Goal: Task Accomplishment & Management: Use online tool/utility

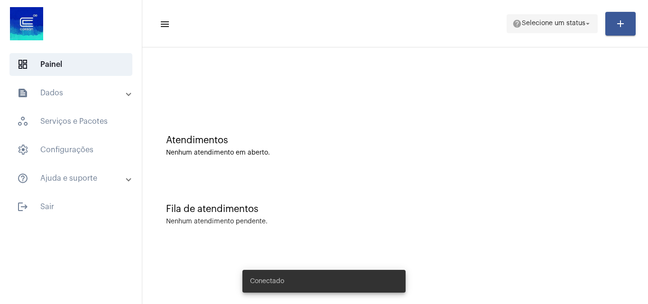
click at [559, 21] on span "Selecione um status" at bounding box center [553, 23] width 64 height 7
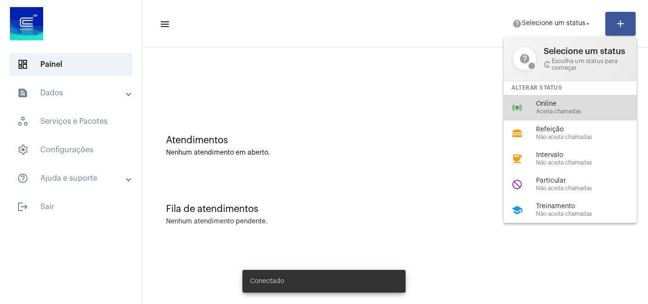
click at [543, 109] on span "Aceita chamadas" at bounding box center [590, 112] width 108 height 6
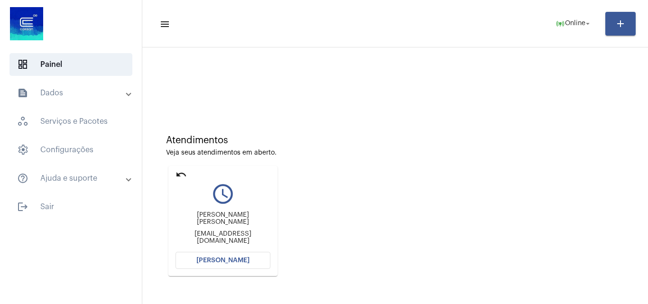
click at [182, 173] on mat-icon "undo" at bounding box center [180, 174] width 11 height 11
click at [578, 24] on span "Online" at bounding box center [575, 23] width 20 height 7
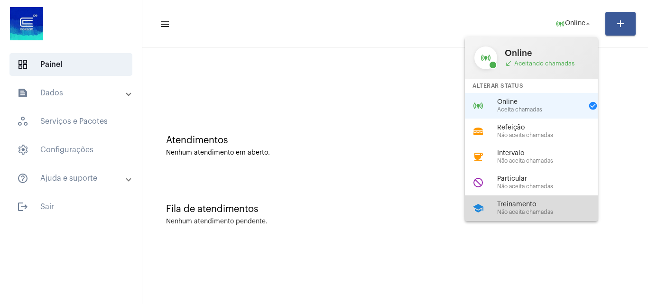
click at [516, 203] on span "Treinamento" at bounding box center [551, 204] width 108 height 7
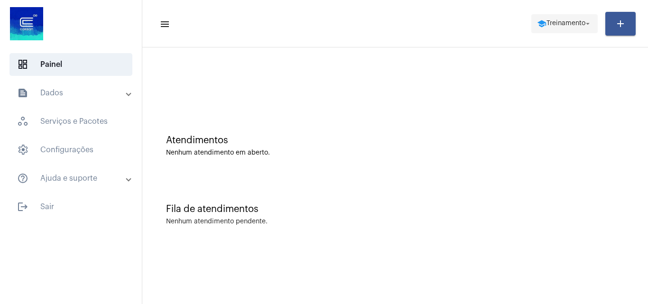
click at [565, 21] on span "Treinamento" at bounding box center [565, 23] width 39 height 7
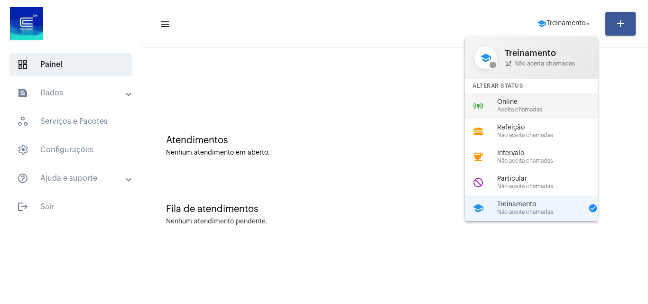
click at [514, 107] on span "Aceita chamadas" at bounding box center [551, 110] width 108 height 6
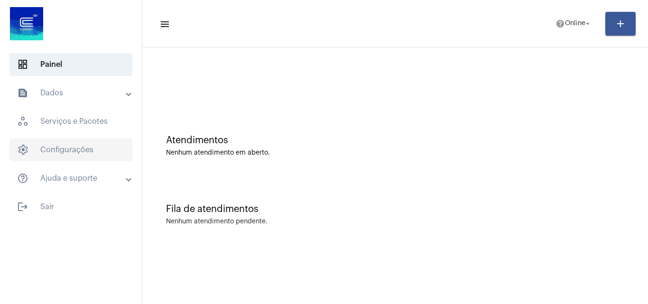
click at [57, 143] on span "settings Configurações" at bounding box center [70, 149] width 123 height 23
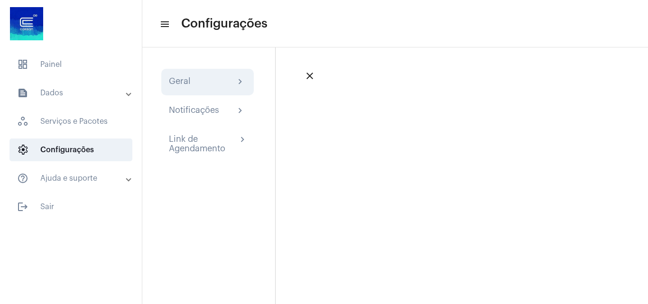
click at [188, 79] on div "Geral" at bounding box center [180, 81] width 22 height 11
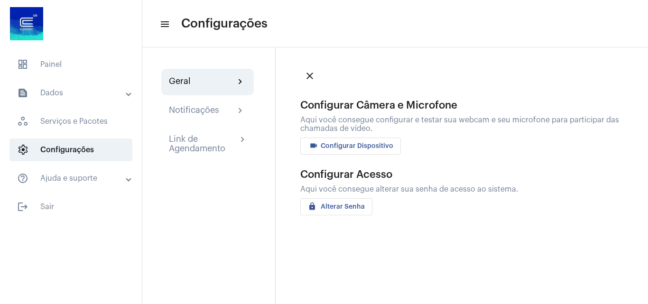
click at [356, 145] on span "videocam Configurar Dispositivo" at bounding box center [350, 146] width 85 height 7
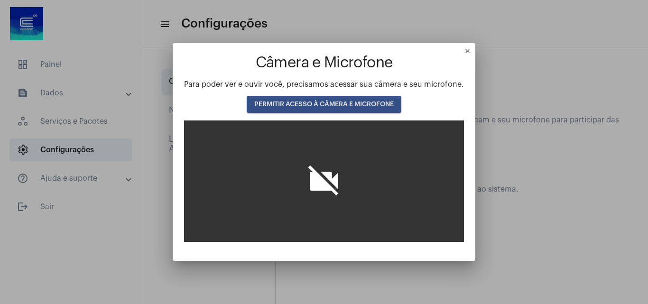
click at [269, 102] on span "PERMITIR ACESSO À CÂMERA E MICROFONE" at bounding box center [323, 104] width 139 height 7
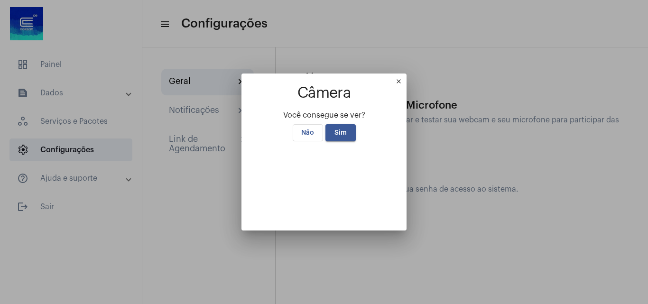
click at [406, 78] on mat-icon "close" at bounding box center [400, 83] width 11 height 11
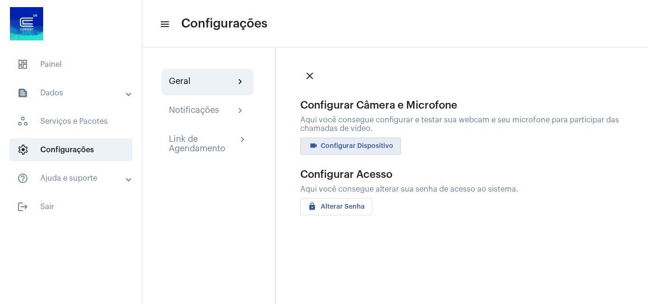
click at [310, 73] on mat-icon "close" at bounding box center [309, 75] width 11 height 11
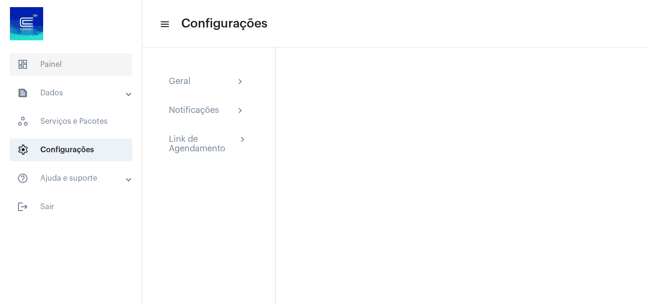
click at [55, 65] on span "dashboard Painel" at bounding box center [70, 64] width 123 height 23
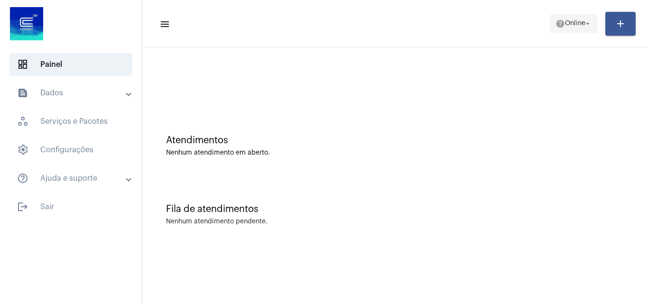
click at [572, 23] on span "Online" at bounding box center [575, 23] width 20 height 7
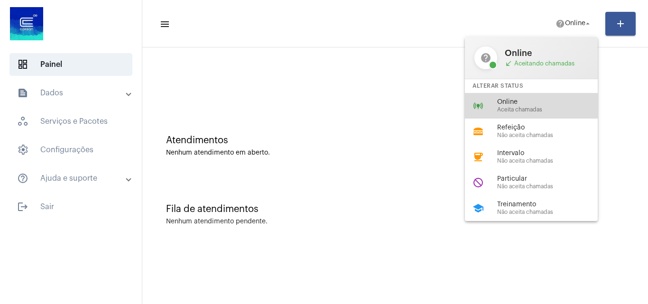
click at [515, 109] on span "Aceita chamadas" at bounding box center [551, 110] width 108 height 6
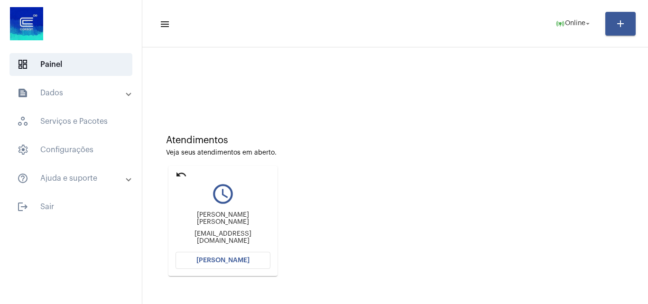
click at [230, 259] on span "[PERSON_NAME]" at bounding box center [222, 260] width 53 height 7
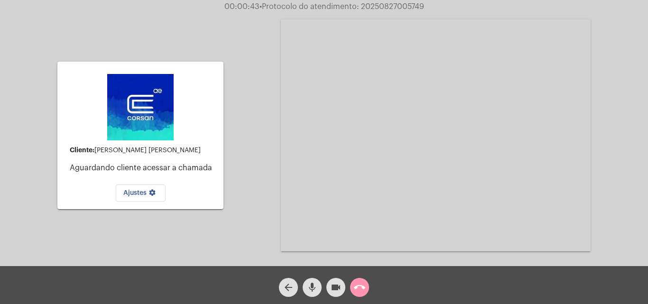
click at [362, 285] on mat-icon "call_end" at bounding box center [359, 287] width 11 height 11
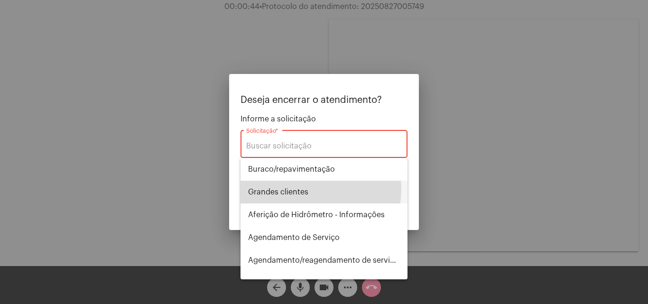
click at [309, 189] on span "⁠Grandes clientes" at bounding box center [324, 192] width 152 height 23
type input "⁠Grandes clientes"
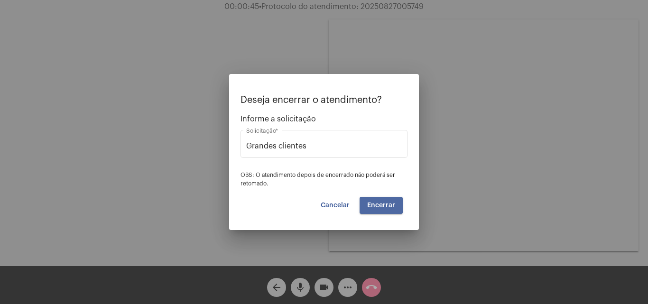
click at [379, 202] on span "Encerrar" at bounding box center [381, 205] width 28 height 7
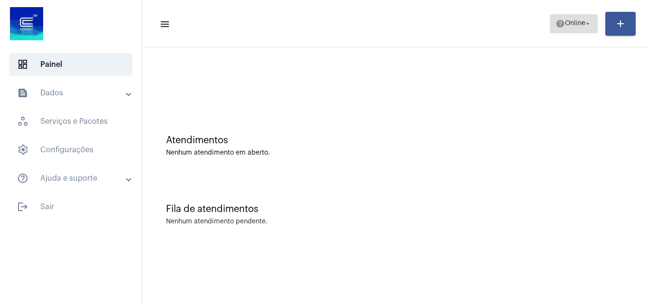
click at [577, 21] on span "Online" at bounding box center [575, 23] width 20 height 7
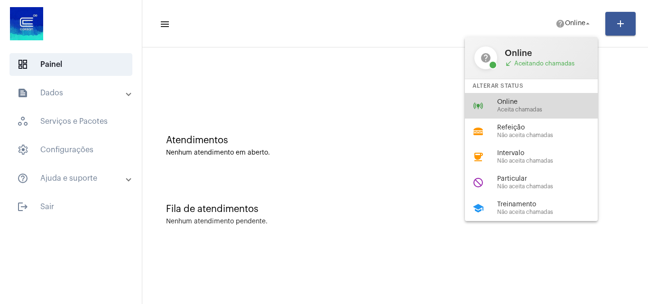
click at [504, 99] on span "Online" at bounding box center [551, 102] width 108 height 7
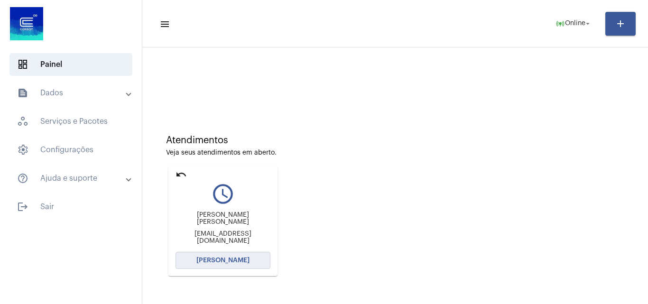
click at [204, 258] on span "[PERSON_NAME]" at bounding box center [222, 260] width 53 height 7
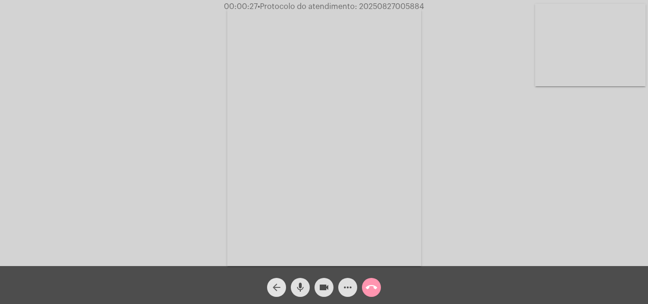
click at [274, 290] on mat-icon "arrow_back" at bounding box center [276, 287] width 11 height 11
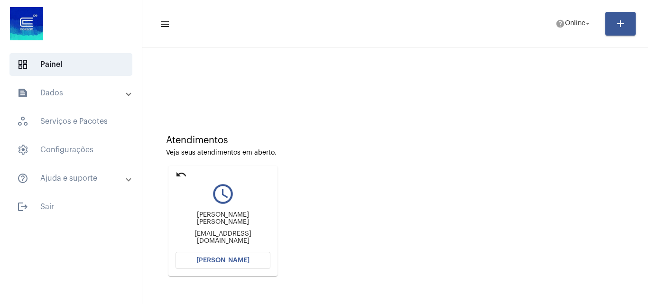
click at [178, 174] on mat-icon "undo" at bounding box center [180, 174] width 11 height 11
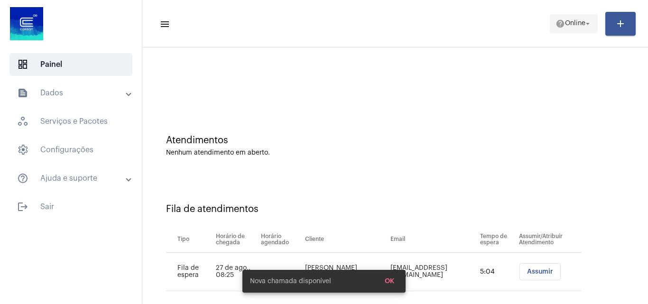
click at [566, 25] on span "Online" at bounding box center [575, 23] width 20 height 7
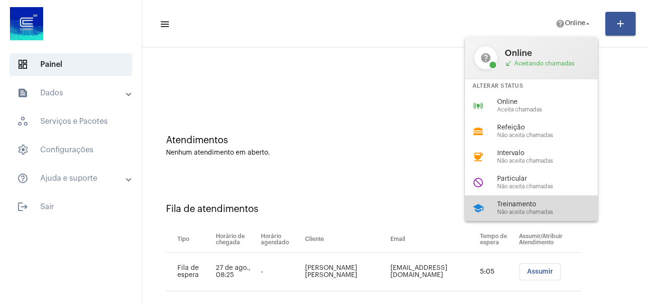
click at [524, 203] on span "Treinamento" at bounding box center [551, 204] width 108 height 7
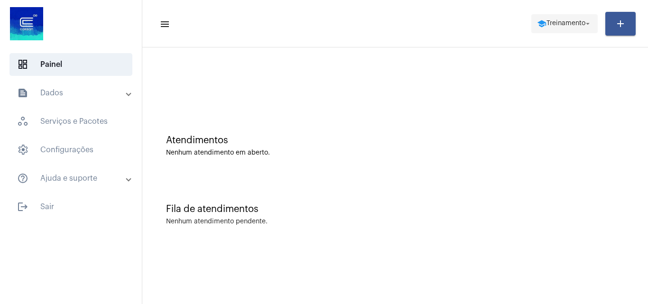
click at [560, 21] on span "Treinamento" at bounding box center [565, 23] width 39 height 7
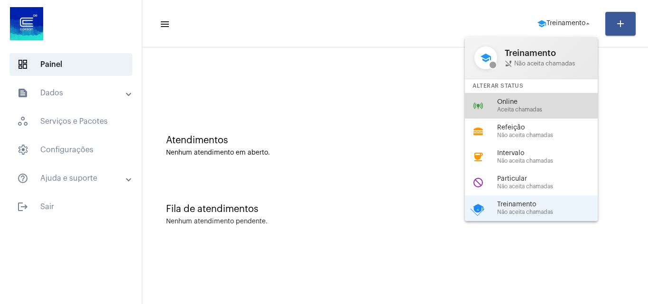
click at [515, 103] on span "Online" at bounding box center [551, 102] width 108 height 7
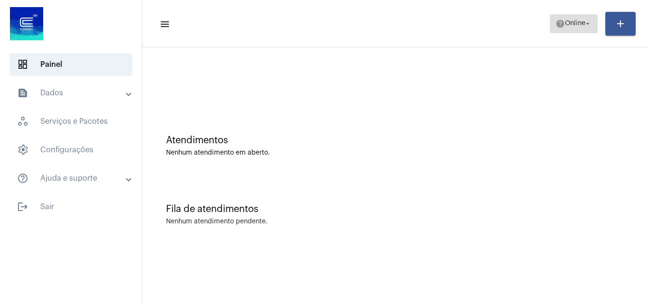
click at [577, 18] on span "help Online arrow_drop_down" at bounding box center [573, 23] width 37 height 17
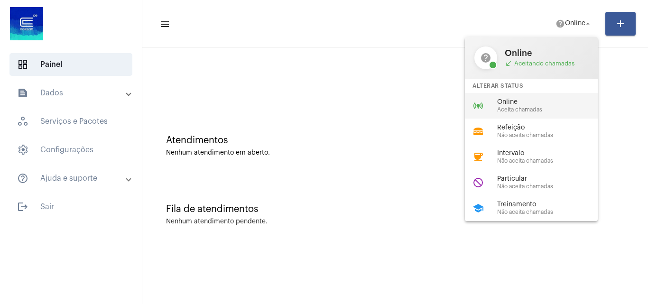
click at [510, 101] on span "Online" at bounding box center [551, 102] width 108 height 7
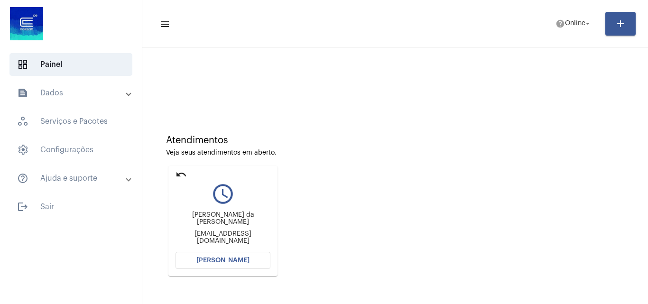
click at [184, 177] on mat-icon "undo" at bounding box center [180, 174] width 11 height 11
click at [211, 256] on button "[PERSON_NAME]" at bounding box center [222, 260] width 95 height 17
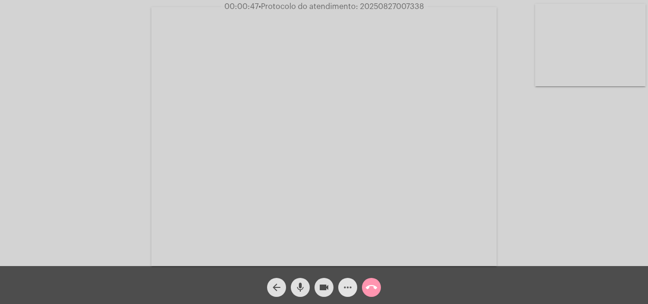
click at [347, 288] on mat-icon "more_horiz" at bounding box center [347, 287] width 11 height 11
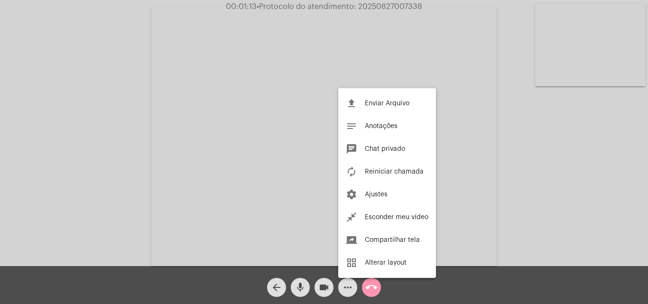
click at [277, 287] on div at bounding box center [324, 152] width 648 height 304
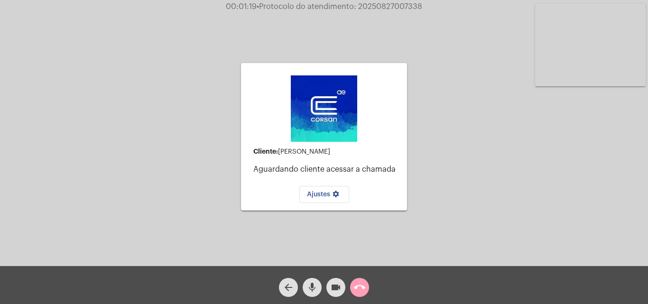
click at [364, 285] on mat-icon "call_end" at bounding box center [359, 287] width 11 height 11
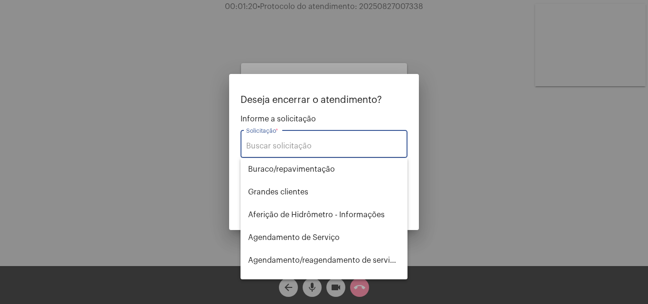
click at [291, 143] on input "Solicitação *" at bounding box center [323, 146] width 155 height 9
type input "r"
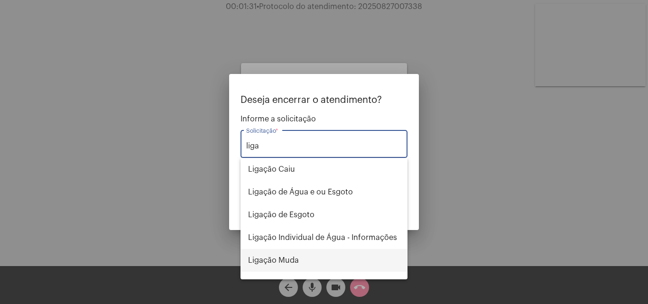
click at [284, 256] on span "Ligação Muda" at bounding box center [324, 260] width 152 height 23
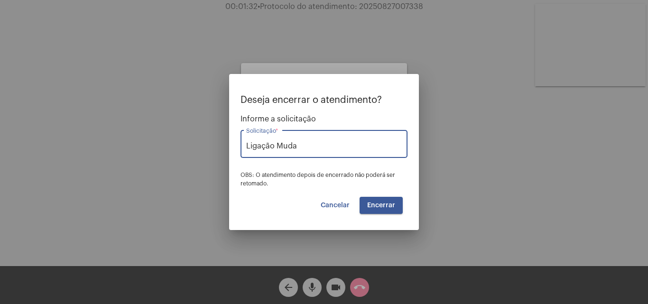
click at [307, 148] on input "Ligação Muda" at bounding box center [323, 146] width 155 height 9
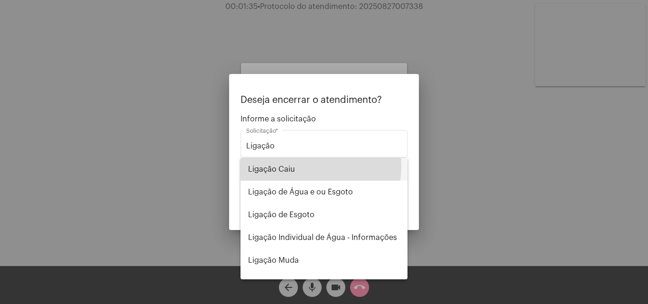
click at [298, 165] on span "Ligação Caiu" at bounding box center [324, 169] width 152 height 23
type input "Ligação Caiu"
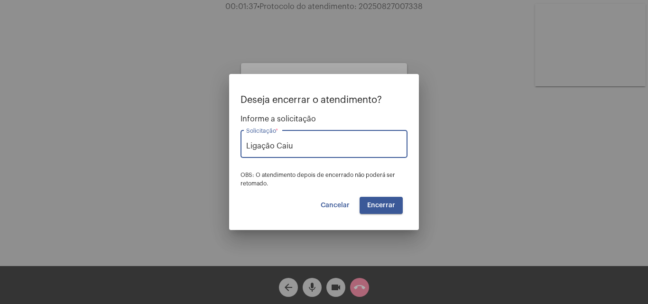
click at [378, 205] on span "Encerrar" at bounding box center [381, 205] width 28 height 7
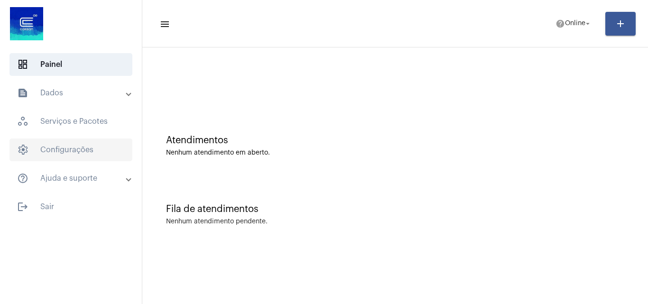
click at [59, 148] on span "settings Configurações" at bounding box center [70, 149] width 123 height 23
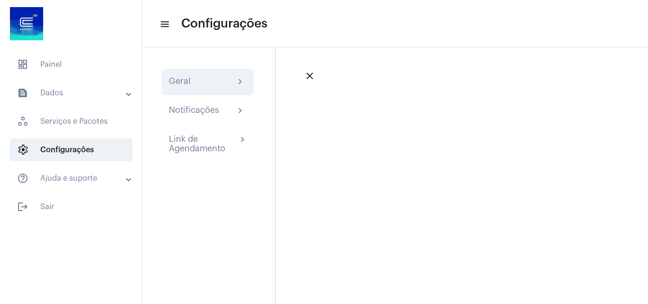
click at [185, 81] on div "Geral" at bounding box center [180, 81] width 22 height 11
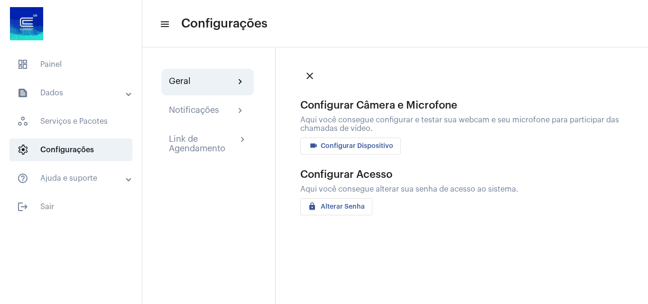
click at [321, 143] on span "videocam Configurar Dispositivo" at bounding box center [350, 146] width 85 height 7
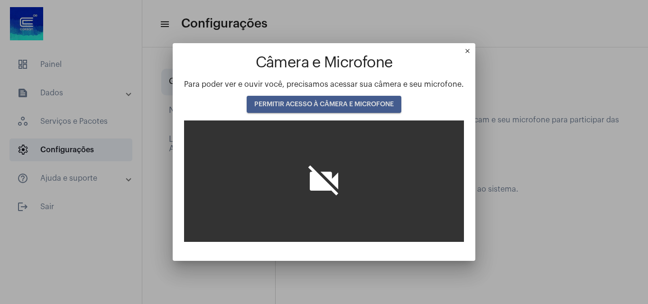
click at [319, 105] on span "PERMITIR ACESSO À CÂMERA E MICROFONE" at bounding box center [323, 104] width 139 height 7
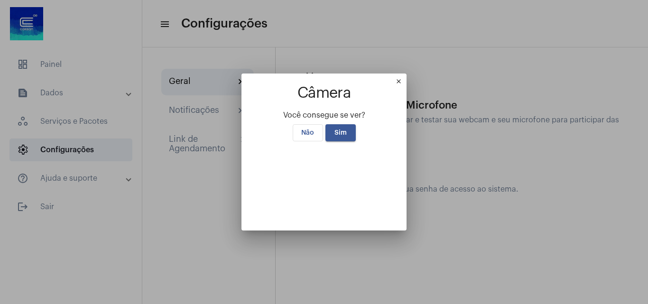
click at [406, 73] on mat-dialog-container "close Câmera Você consegue se ver? Não Sim" at bounding box center [323, 151] width 165 height 156
click at [406, 78] on mat-icon "close" at bounding box center [400, 83] width 11 height 11
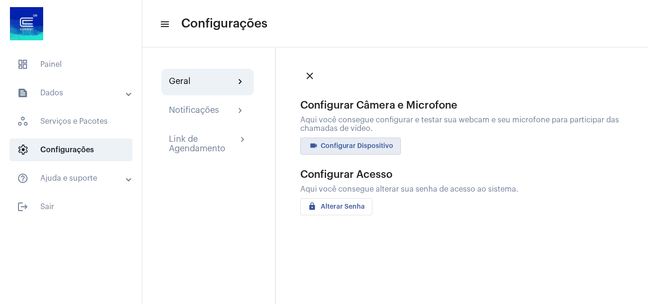
click at [314, 73] on mat-icon "close" at bounding box center [309, 75] width 11 height 11
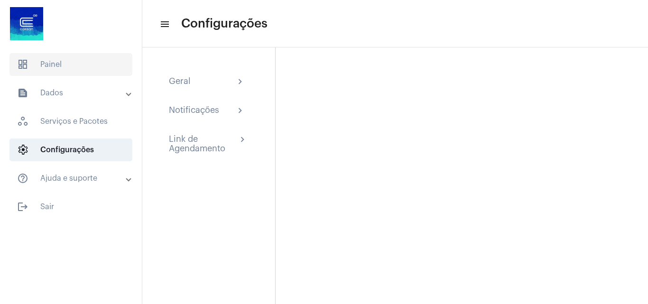
click at [58, 62] on span "dashboard Painel" at bounding box center [70, 64] width 123 height 23
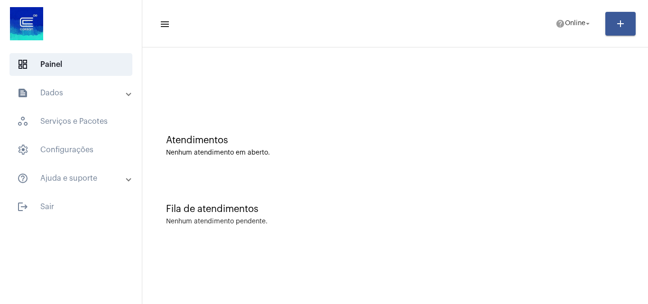
click at [66, 94] on mat-panel-title "text_snippet_outlined Dados" at bounding box center [72, 92] width 110 height 11
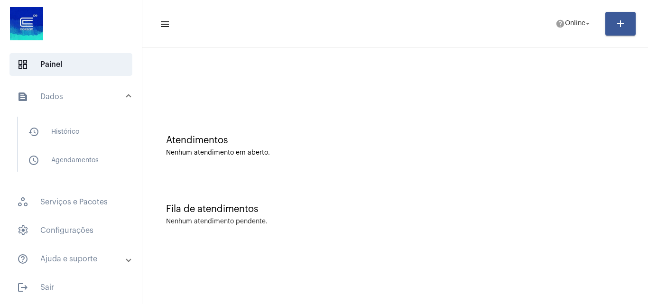
drag, startPoint x: 65, startPoint y: 66, endPoint x: 64, endPoint y: 86, distance: 19.9
click at [64, 69] on span "dashboard Painel" at bounding box center [70, 64] width 123 height 23
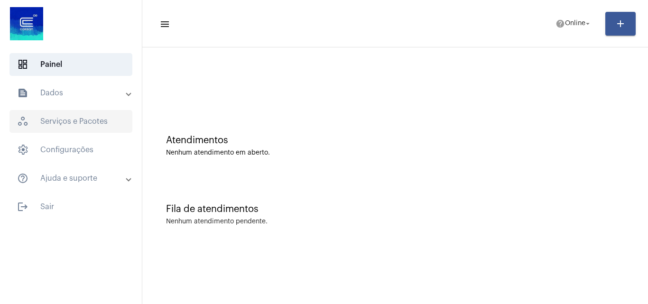
click at [78, 121] on span "workspaces_outlined Serviços e Pacotes" at bounding box center [70, 121] width 123 height 23
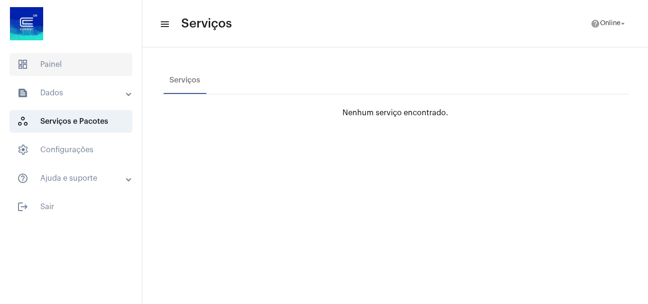
click at [45, 63] on span "dashboard Painel" at bounding box center [70, 64] width 123 height 23
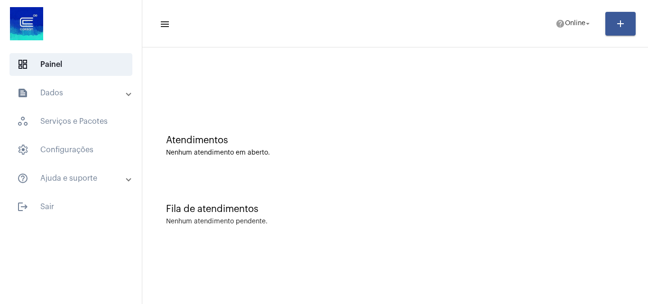
click at [129, 95] on span at bounding box center [129, 93] width 4 height 8
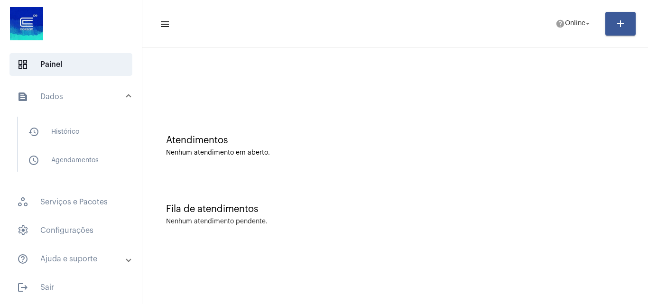
click at [129, 95] on mat-expansion-panel-header "text_snippet_outlined Dados" at bounding box center [74, 97] width 136 height 30
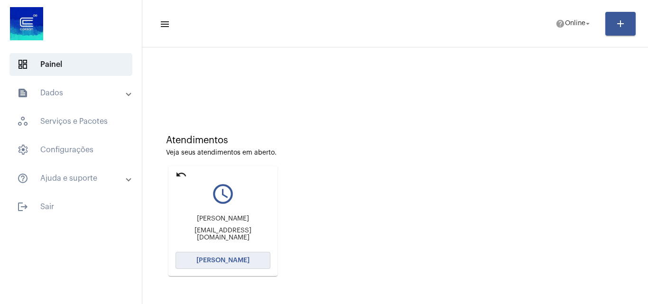
click at [226, 255] on button "[PERSON_NAME]" at bounding box center [222, 260] width 95 height 17
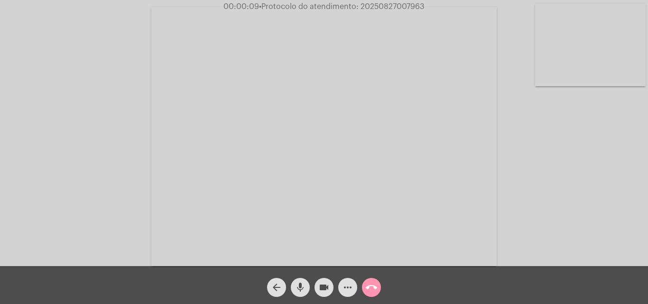
click at [604, 155] on div "Acessando Câmera e Microfone..." at bounding box center [324, 135] width 646 height 266
click at [342, 288] on mat-icon "more_horiz" at bounding box center [347, 287] width 11 height 11
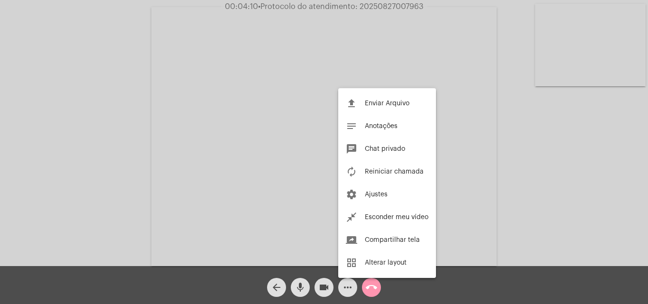
click at [345, 288] on div at bounding box center [324, 152] width 648 height 304
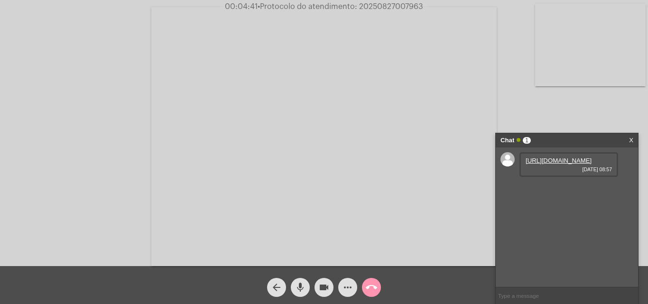
click at [547, 164] on link "https://neft-transfer-bucket.s3.amazonaws.com/temp-b5d2e2a4-366d-82bd-40de-bb99…" at bounding box center [558, 160] width 66 height 7
click at [371, 287] on mat-icon "call_end" at bounding box center [371, 287] width 11 height 11
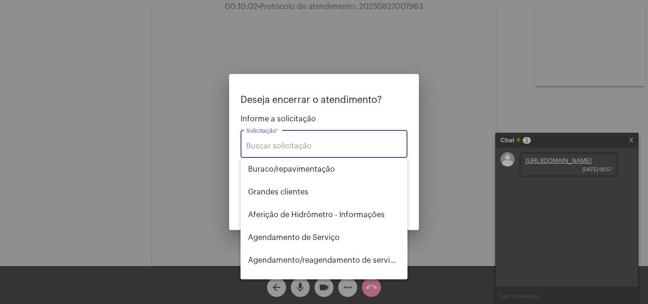
click at [294, 145] on input "Solicitação *" at bounding box center [323, 146] width 155 height 9
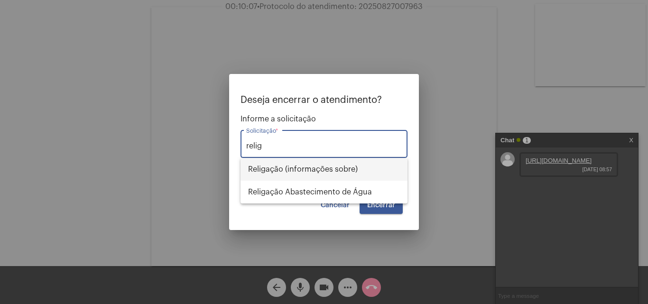
click at [293, 167] on span "Religação (informações sobre)" at bounding box center [324, 169] width 152 height 23
type input "Religação (informações sobre)"
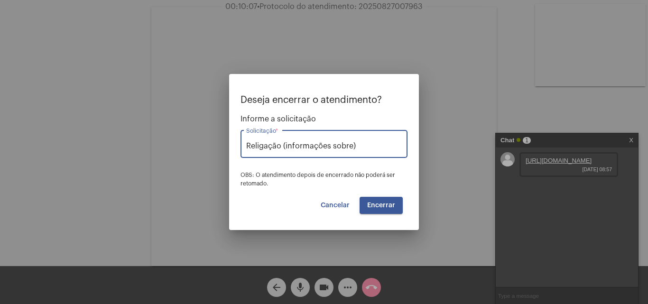
click at [390, 201] on button "Encerrar" at bounding box center [380, 205] width 43 height 17
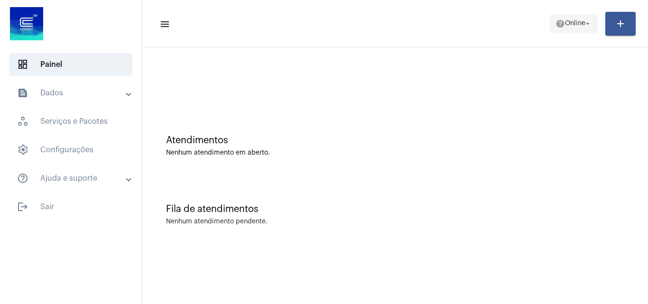
click at [559, 23] on mat-icon "help" at bounding box center [559, 23] width 9 height 9
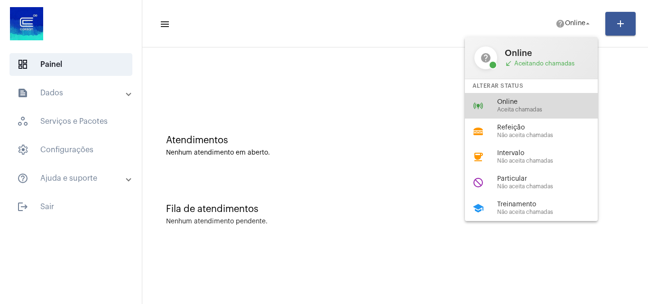
click at [505, 111] on span "Aceita chamadas" at bounding box center [551, 110] width 108 height 6
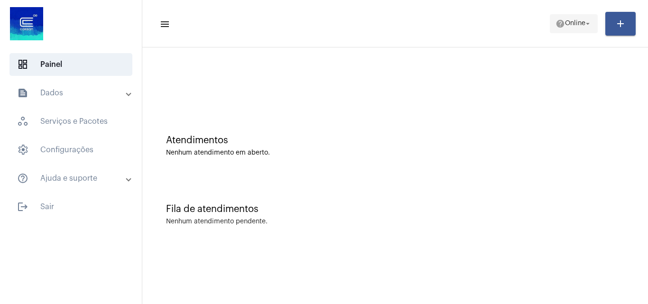
click at [575, 27] on span "Online" at bounding box center [575, 23] width 20 height 7
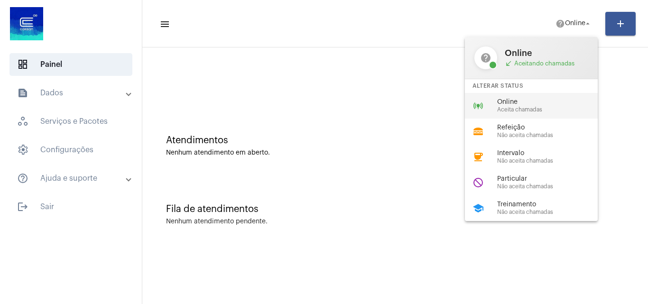
click at [523, 107] on span "Aceita chamadas" at bounding box center [551, 110] width 108 height 6
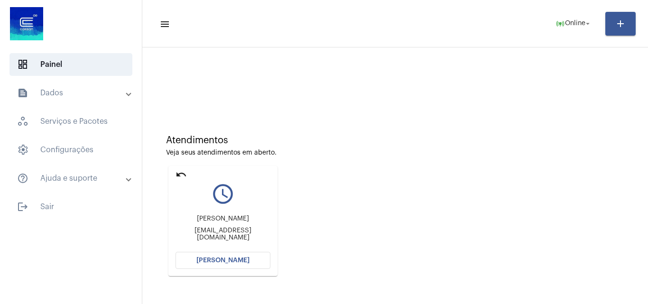
click at [180, 172] on mat-icon "undo" at bounding box center [180, 174] width 11 height 11
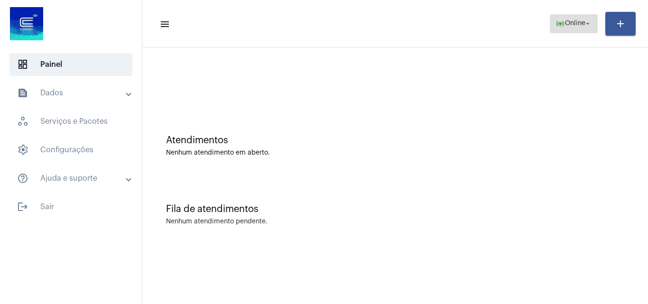
click at [572, 20] on span "Online" at bounding box center [575, 23] width 20 height 7
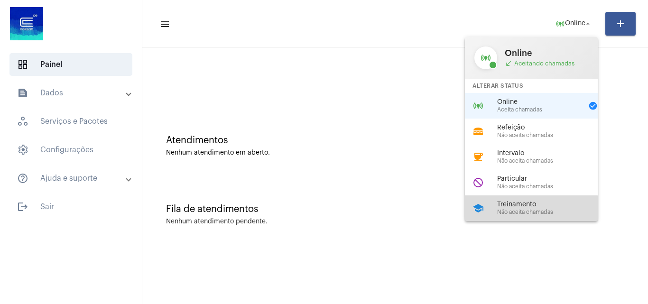
click at [512, 211] on span "Não aceita chamadas" at bounding box center [551, 212] width 108 height 6
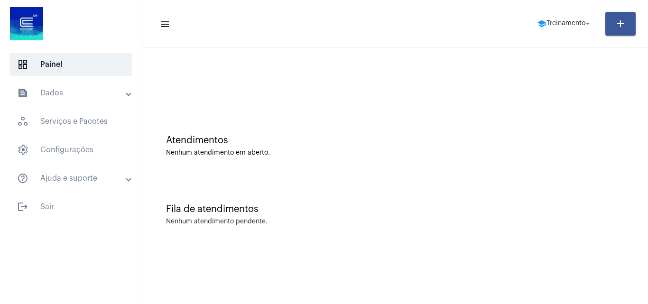
click at [435, 102] on div at bounding box center [395, 79] width 496 height 55
